Goal: Find contact information: Find contact information

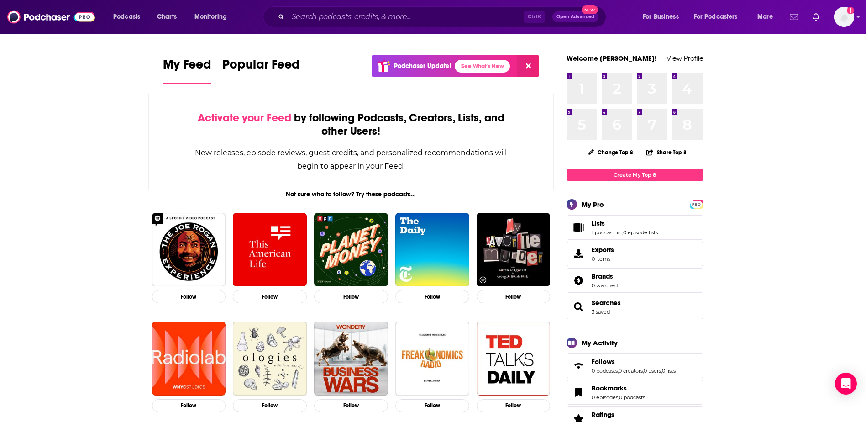
click at [532, 67] on button at bounding box center [528, 66] width 22 height 22
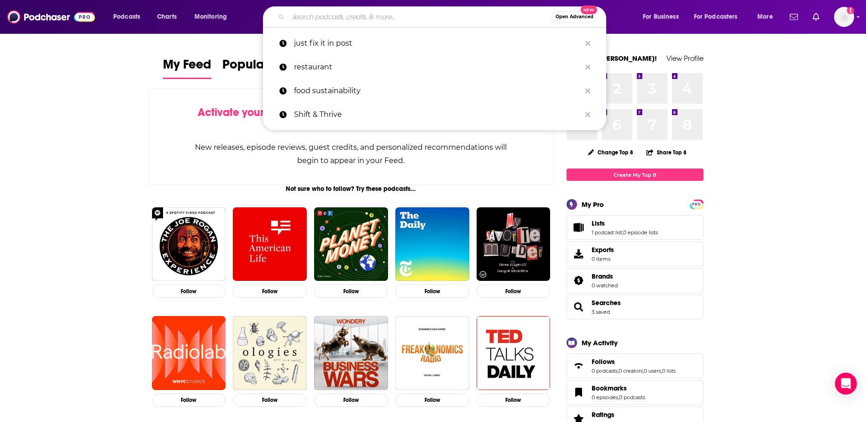
click at [356, 10] on input "Search podcasts, credits, & more..." at bounding box center [419, 17] width 263 height 15
click at [316, 84] on p "food sustainability" at bounding box center [437, 91] width 287 height 24
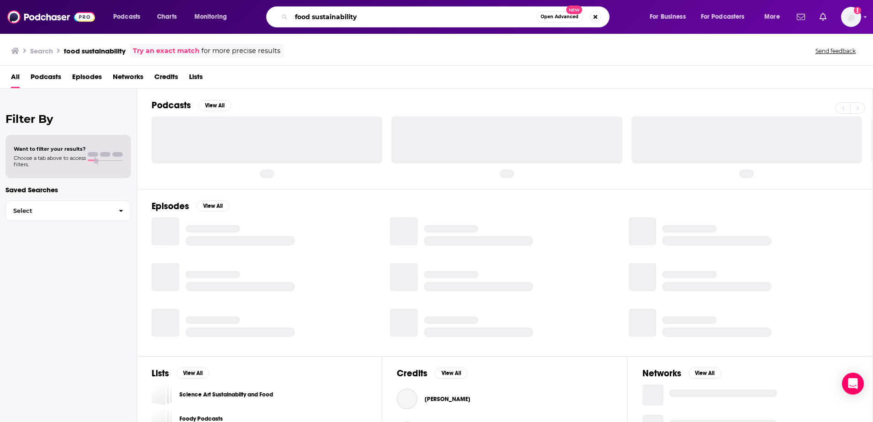
click at [365, 16] on input "food sustainability" at bounding box center [413, 17] width 245 height 15
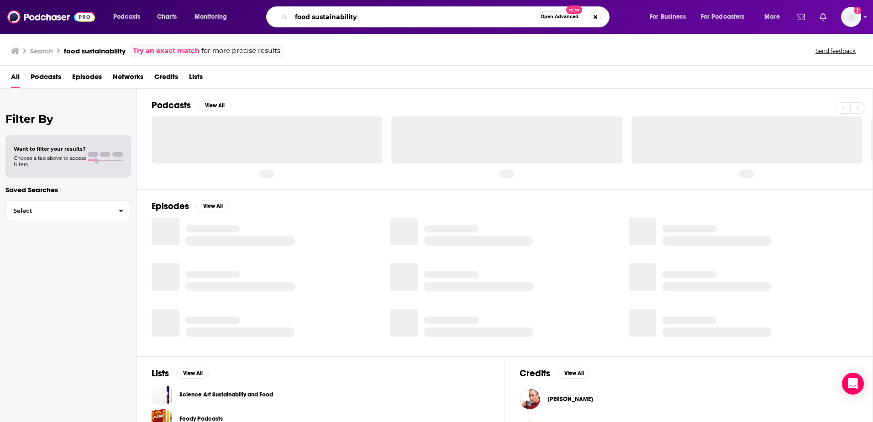
drag, startPoint x: 372, startPoint y: 16, endPoint x: 214, endPoint y: -23, distance: 162.7
click at [214, 0] on html "Podcasts Charts Monitoring food sustainability Open Advanced New For Business F…" at bounding box center [436, 211] width 873 height 422
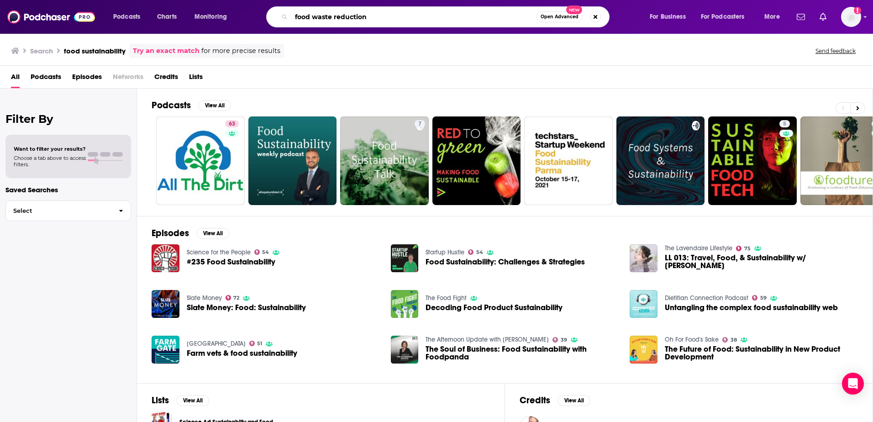
type input "food waste reduction"
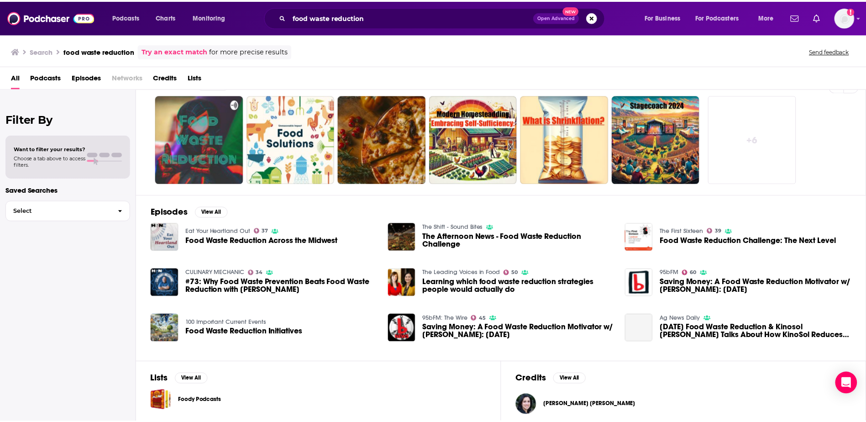
scroll to position [28, 0]
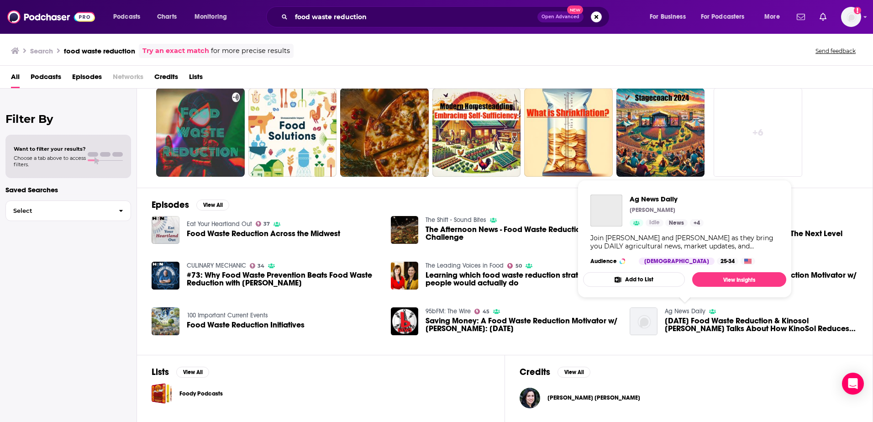
click at [679, 309] on link "Ag News Daily" at bounding box center [684, 311] width 41 height 8
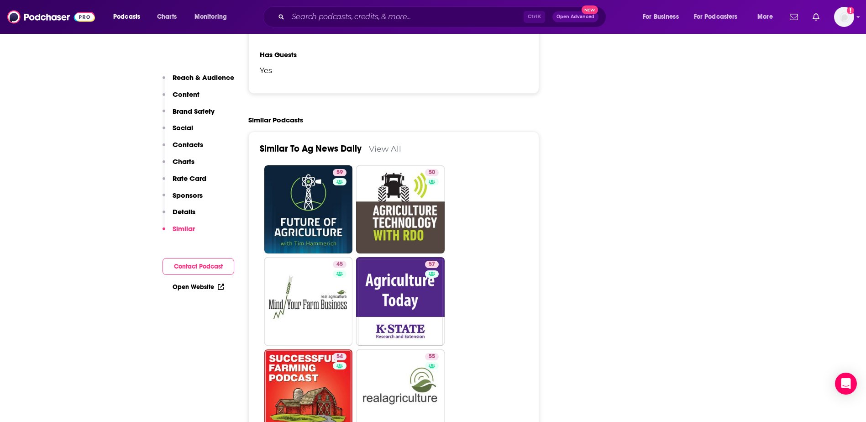
scroll to position [1426, 0]
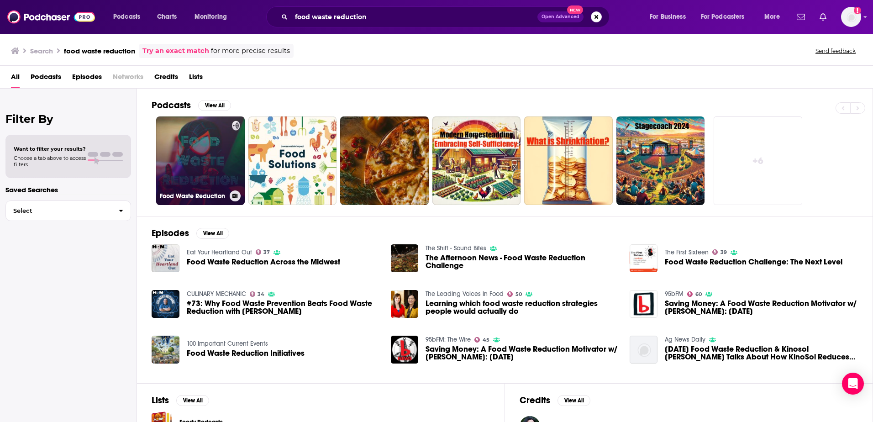
click at [200, 173] on link "Food Waste Reduction" at bounding box center [200, 160] width 89 height 89
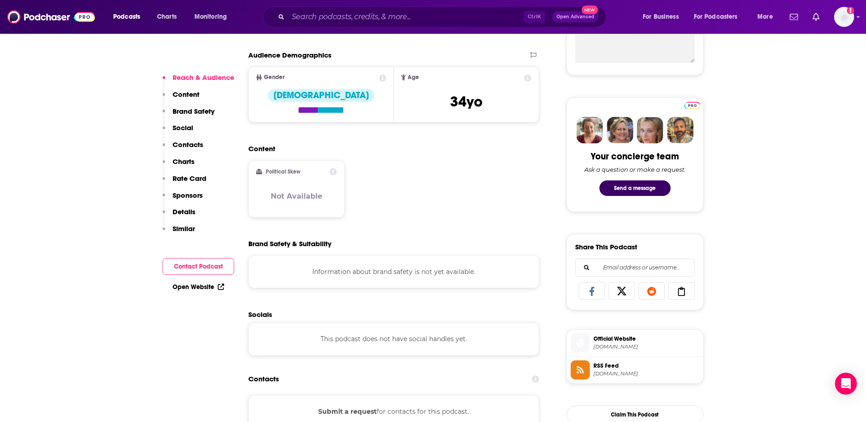
scroll to position [491, 0]
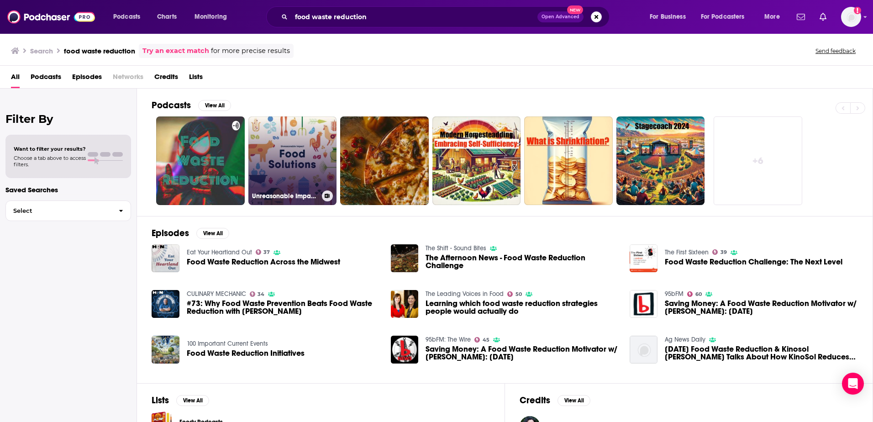
click at [317, 151] on link "Unreasonable Impact: Food Solutions" at bounding box center [292, 160] width 89 height 89
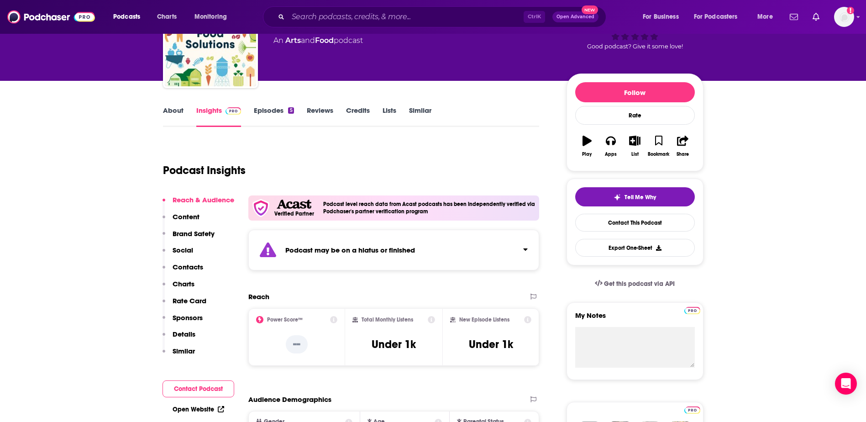
scroll to position [68, 0]
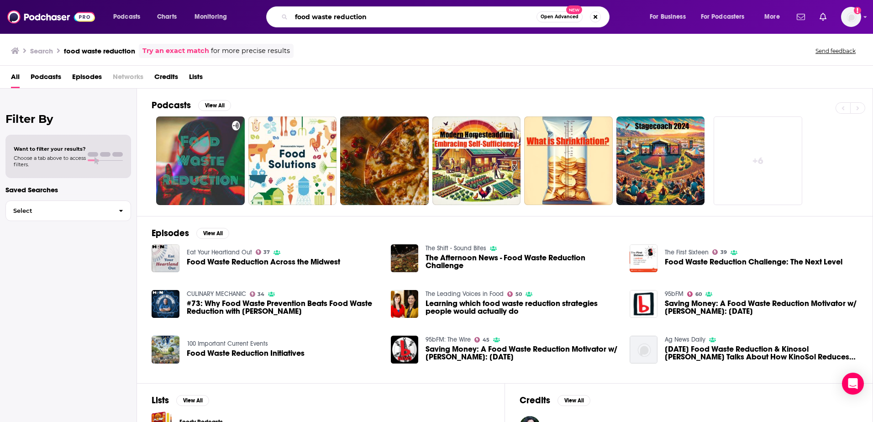
drag, startPoint x: 371, startPoint y: 17, endPoint x: 272, endPoint y: 12, distance: 98.3
click at [272, 12] on div "food waste reduction Open Advanced New" at bounding box center [437, 16] width 343 height 21
type input "grocery tech"
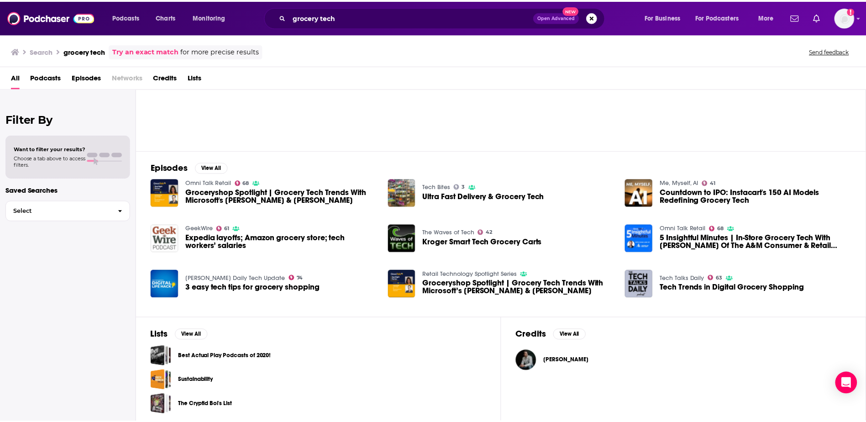
scroll to position [68, 0]
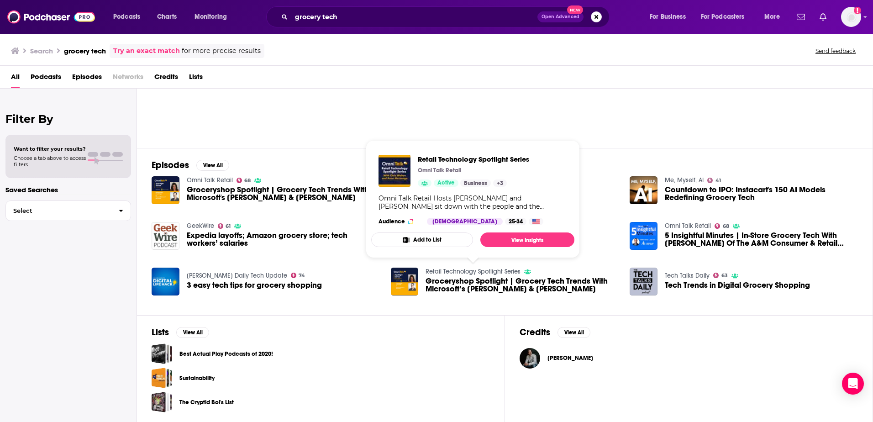
click at [450, 271] on link "Retail Technology Spotlight Series" at bounding box center [472, 271] width 95 height 8
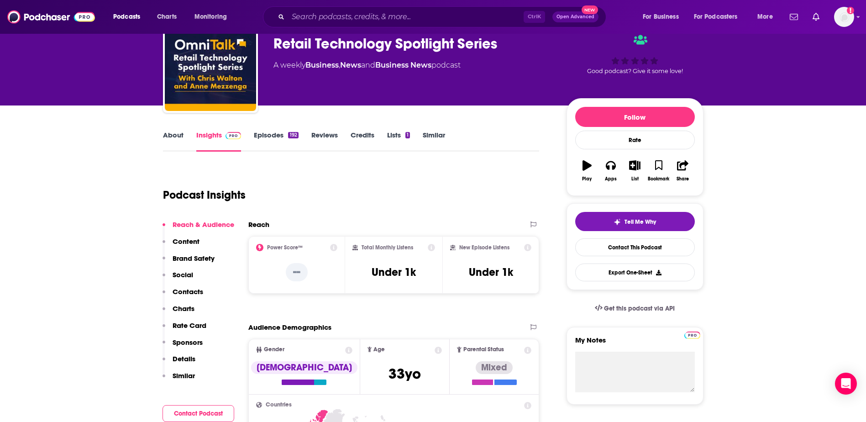
scroll to position [46, 0]
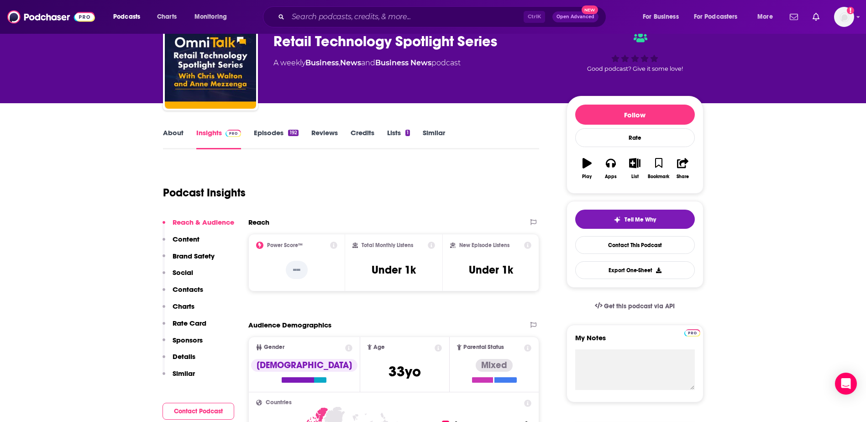
click at [275, 131] on link "Episodes 192" at bounding box center [276, 138] width 44 height 21
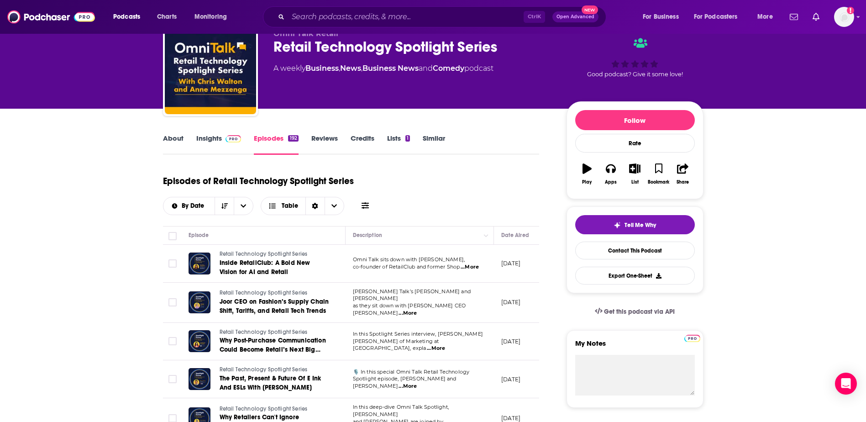
scroll to position [34, 0]
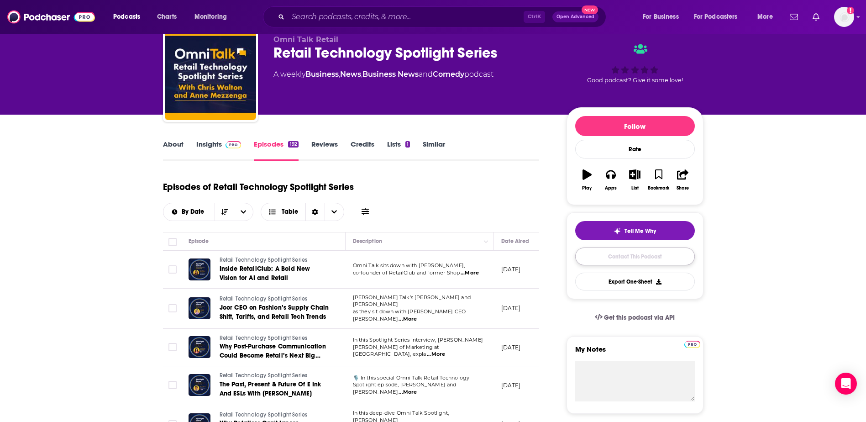
click at [644, 251] on link "Contact This Podcast" at bounding box center [635, 256] width 120 height 18
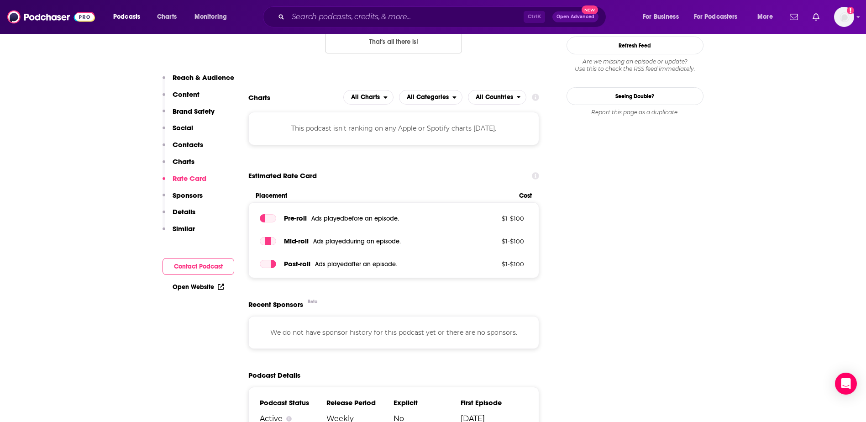
scroll to position [882, 0]
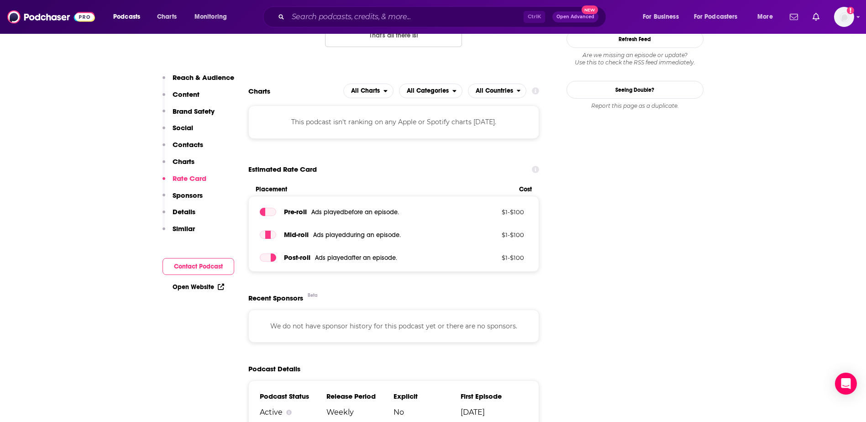
click at [184, 293] on div "Open Website" at bounding box center [198, 286] width 72 height 17
click at [194, 287] on link "Open Website" at bounding box center [198, 287] width 52 height 8
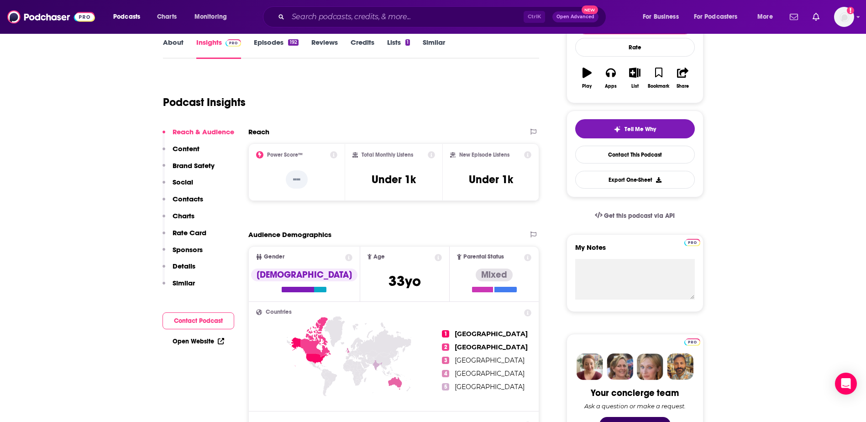
scroll to position [137, 0]
